Goal: Task Accomplishment & Management: Manage account settings

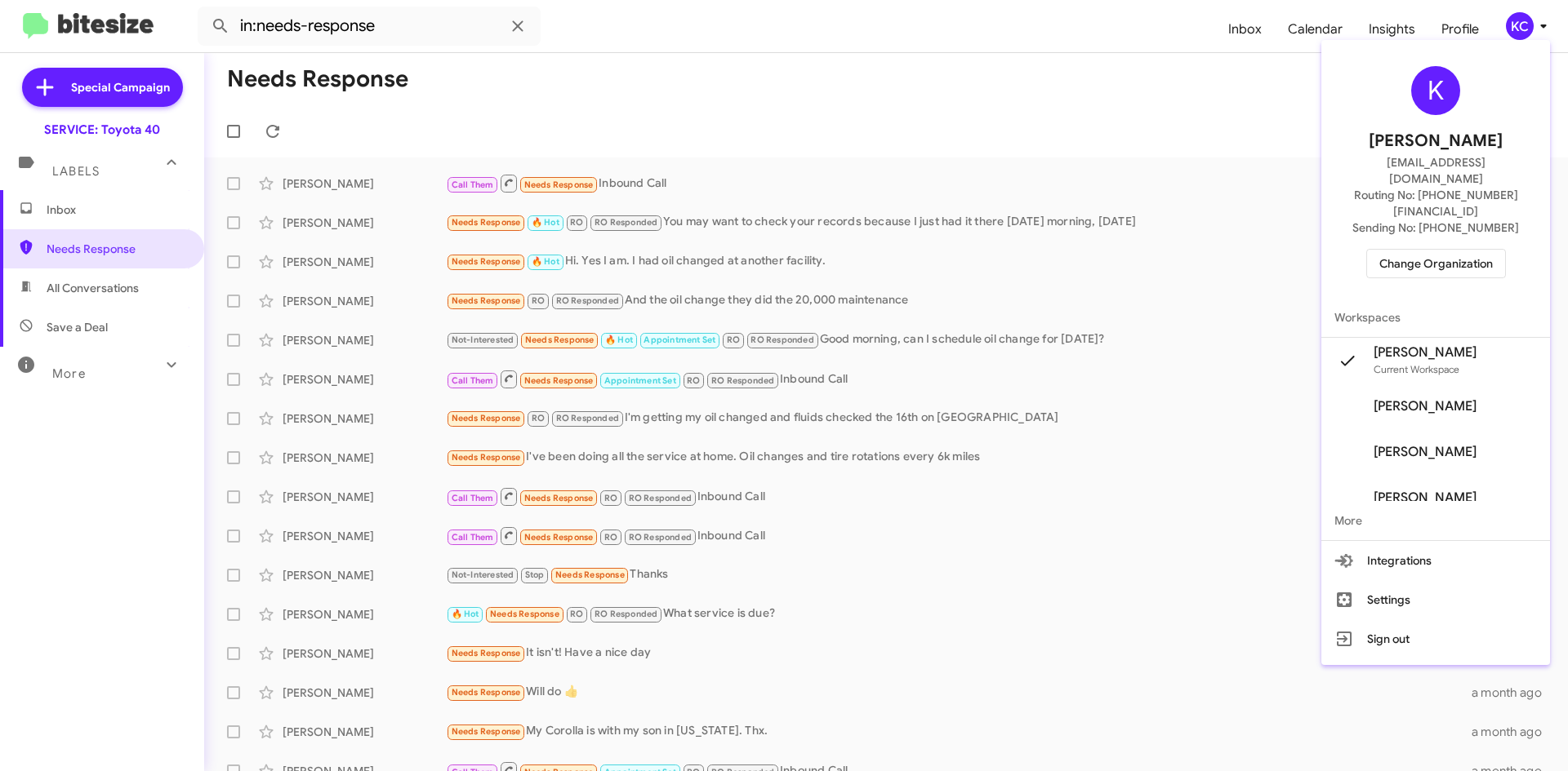
click at [1321, 541] on button "Integrations" at bounding box center [1436, 560] width 229 height 39
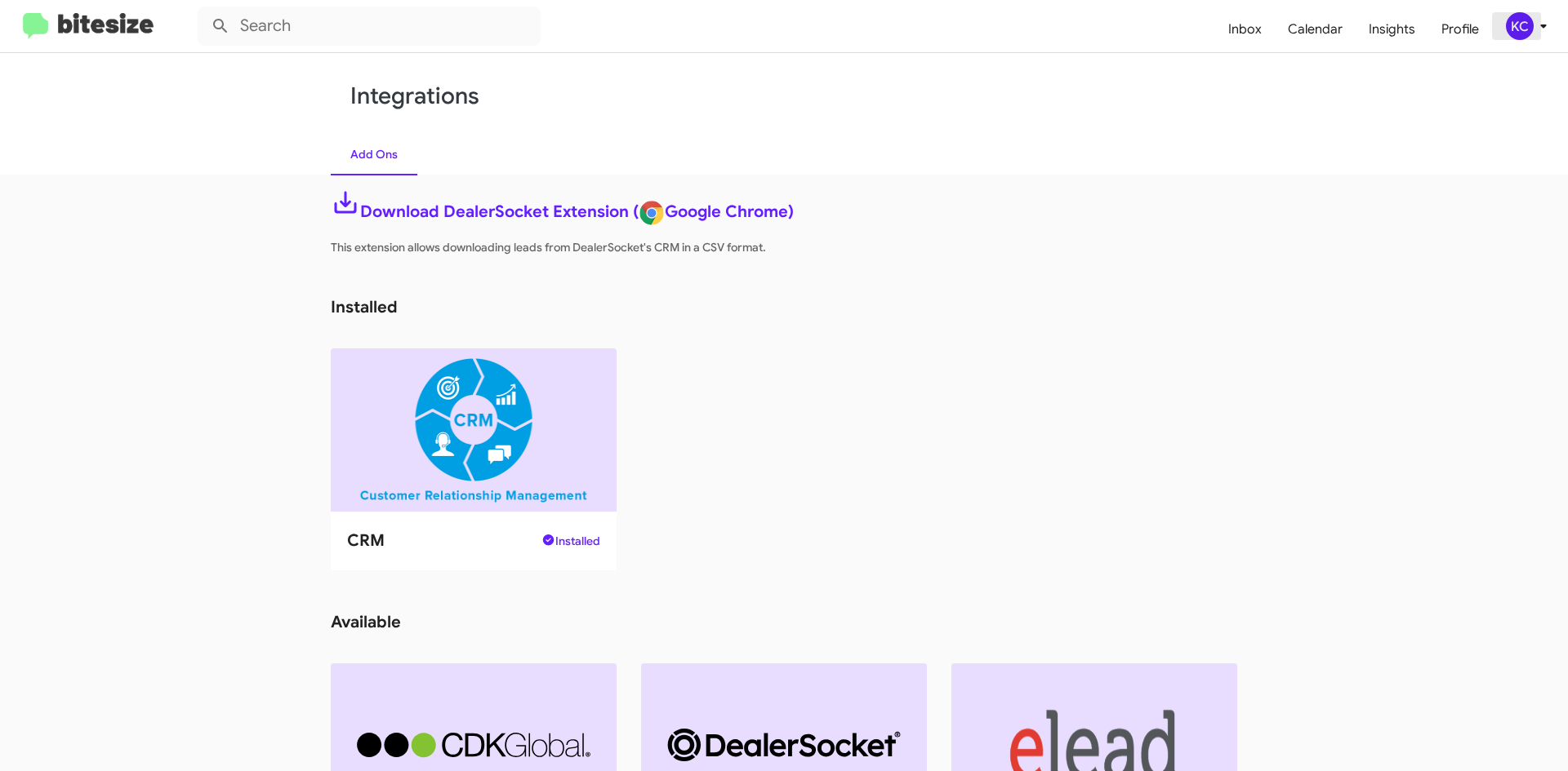
click at [1513, 24] on div "KC" at bounding box center [1519, 26] width 28 height 28
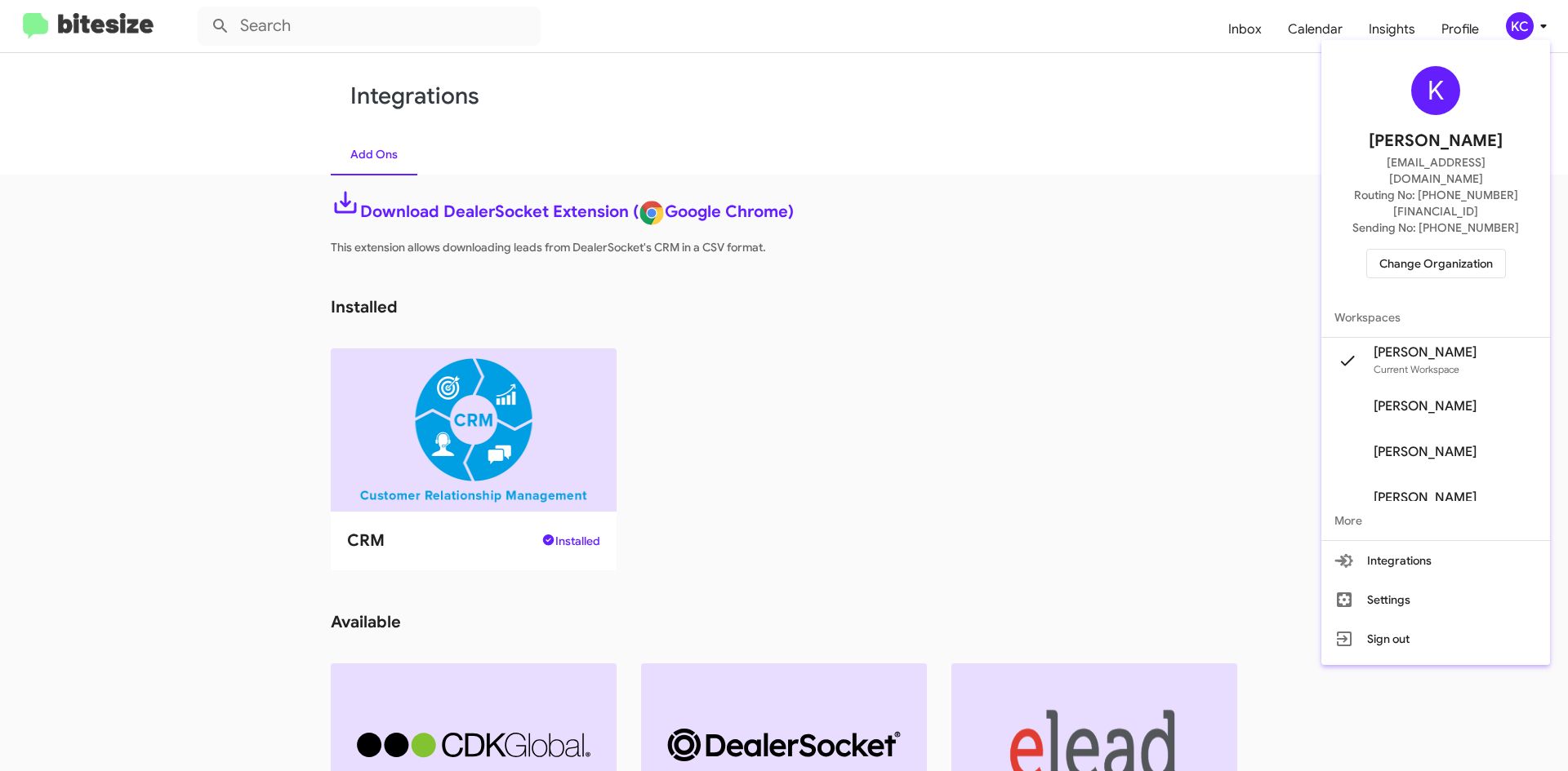
click at [1412, 250] on span "Change Organization" at bounding box center [1436, 263] width 114 height 28
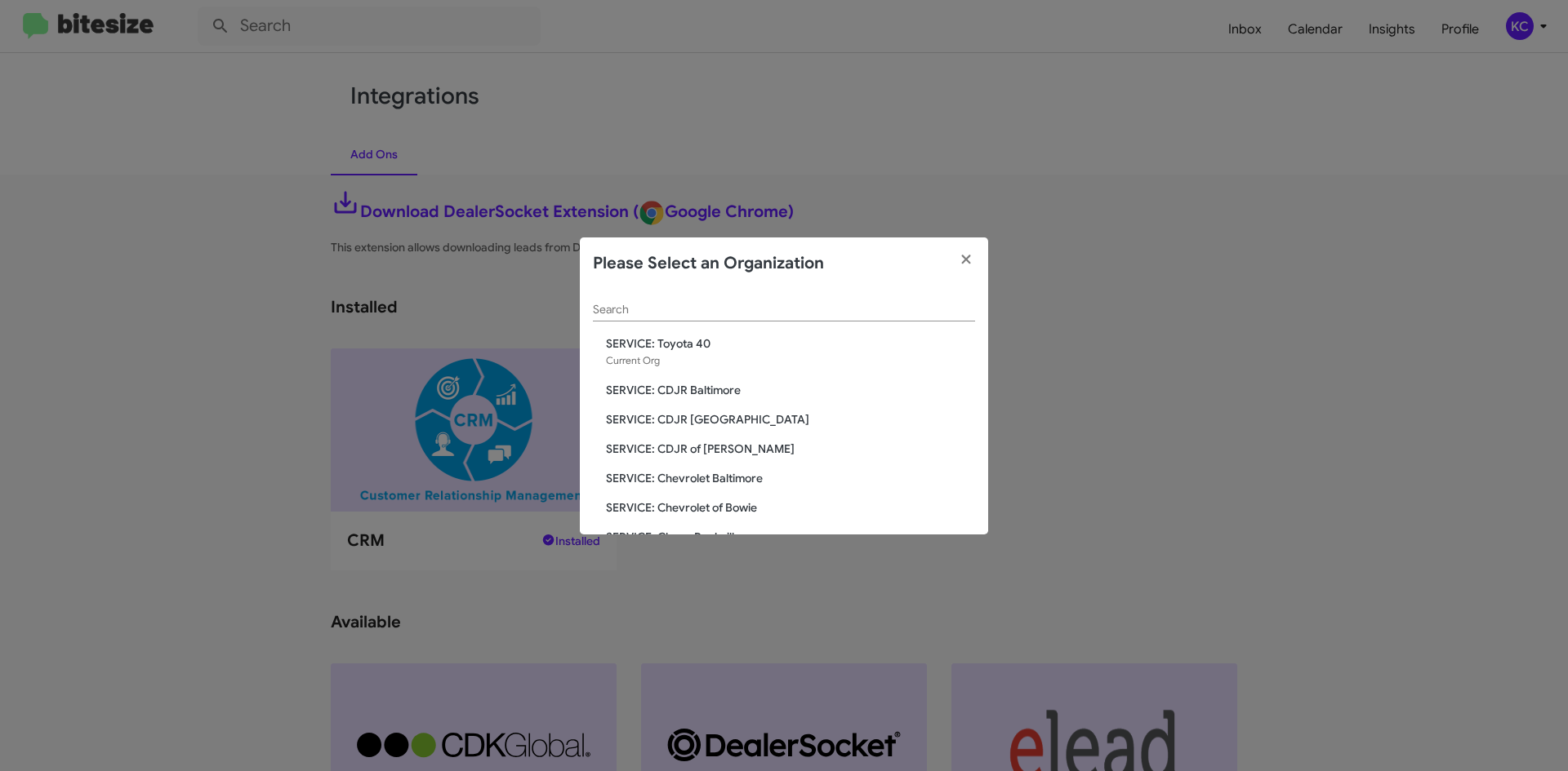
click at [631, 337] on span "SERVICE: Toyota 40" at bounding box center [791, 344] width 369 height 17
